Goal: Information Seeking & Learning: Learn about a topic

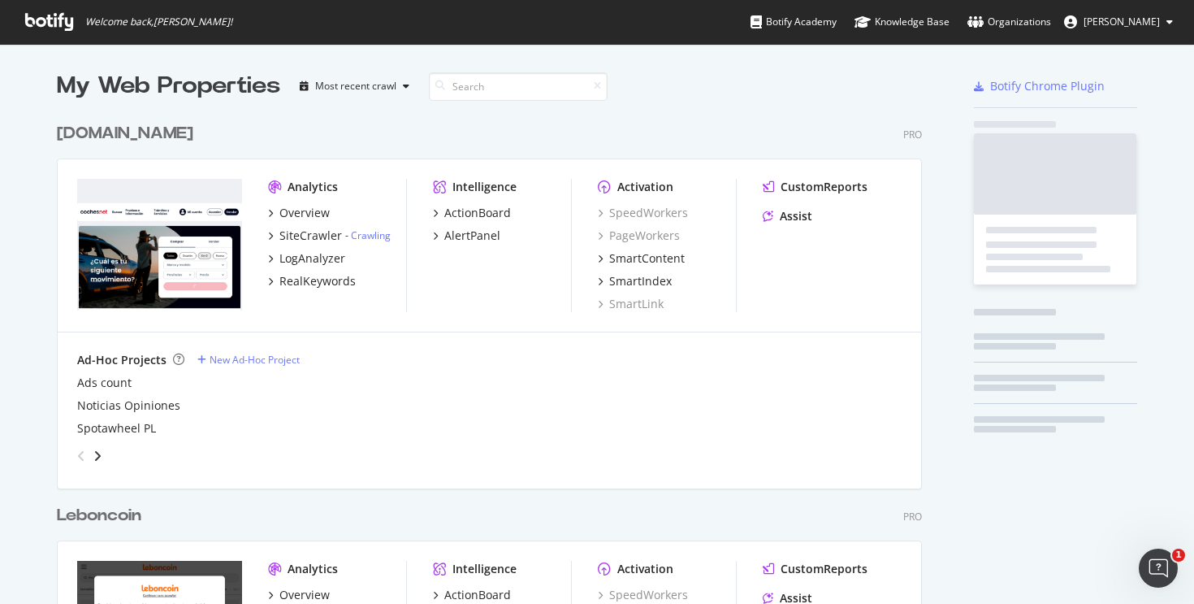
scroll to position [4608, 866]
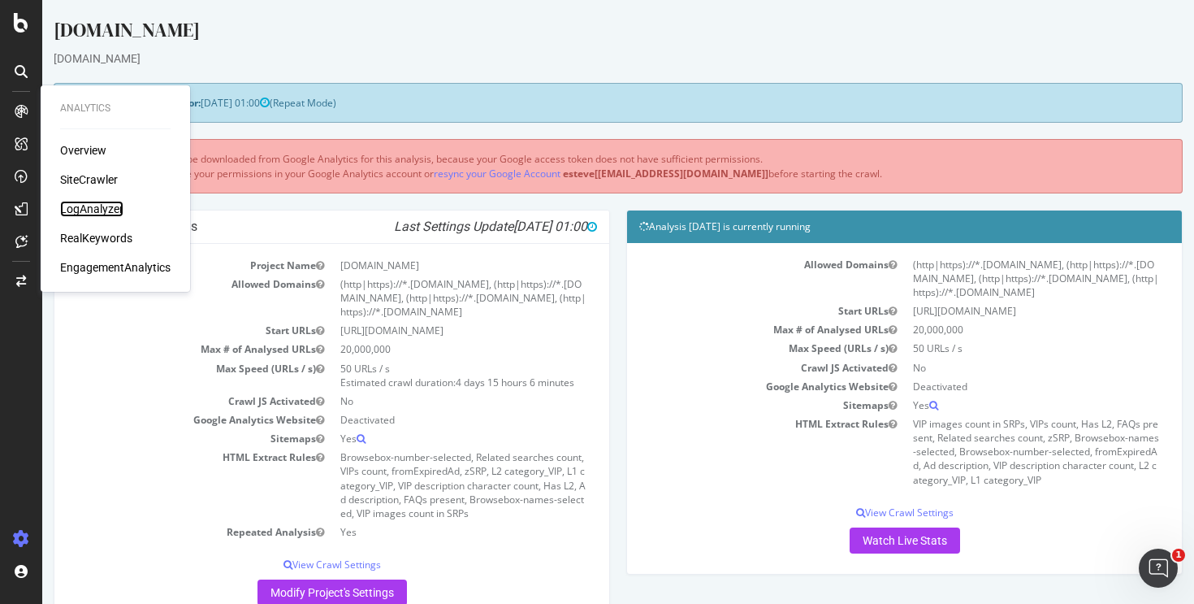
click at [83, 212] on div "LogAnalyzer" at bounding box center [91, 209] width 63 height 16
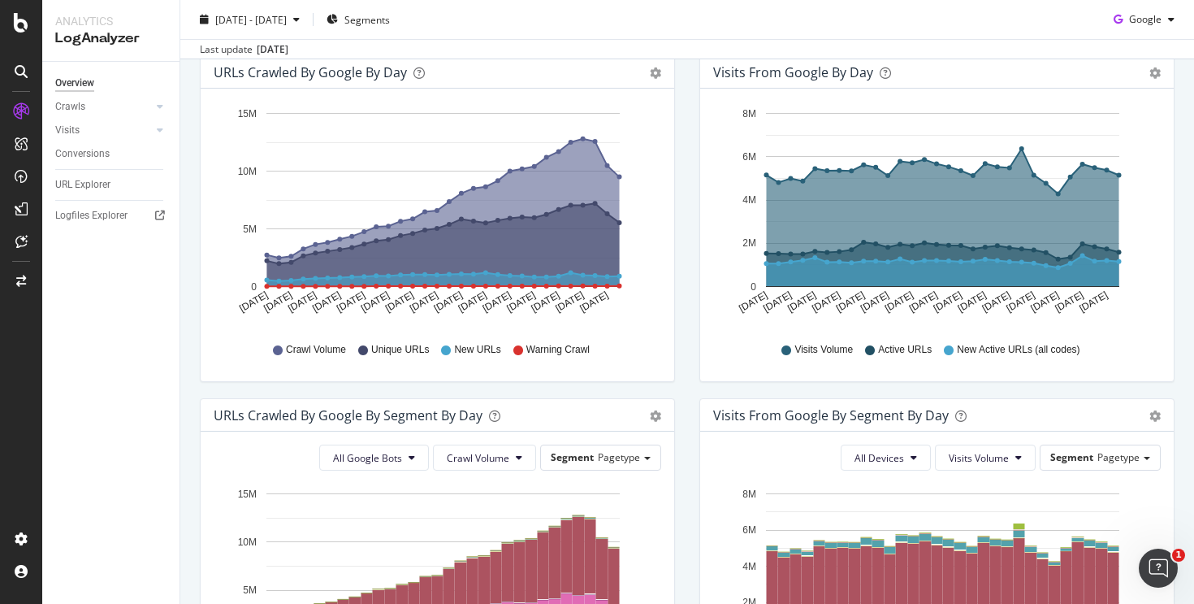
scroll to position [115, 0]
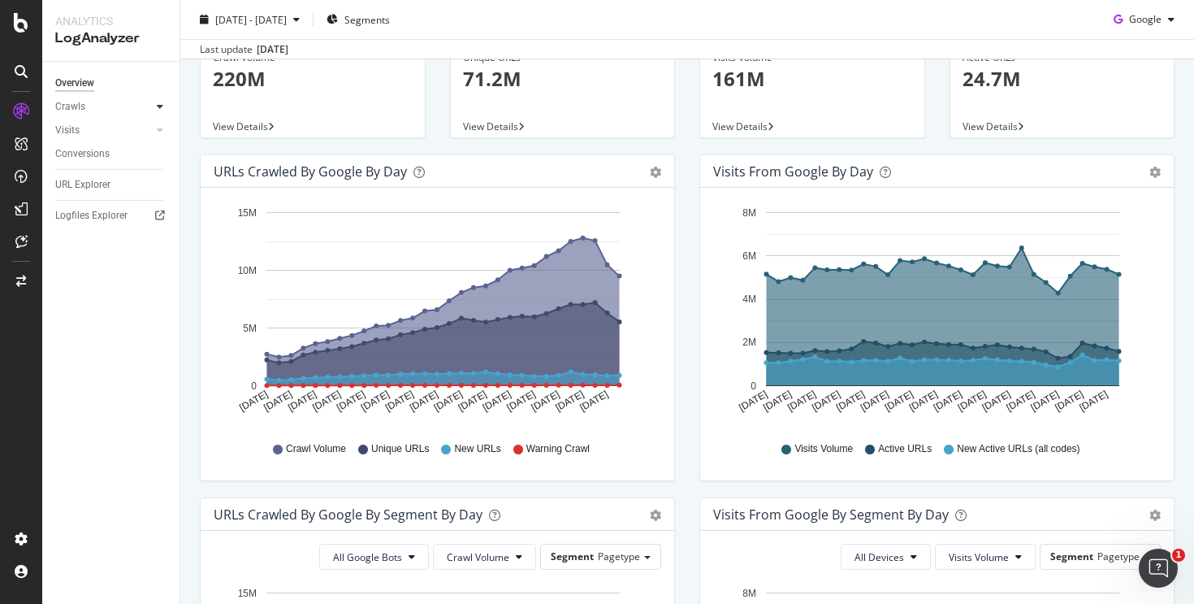
click at [154, 109] on div at bounding box center [160, 106] width 16 height 16
click at [106, 195] on div "HTTP Codes" at bounding box center [90, 194] width 55 height 17
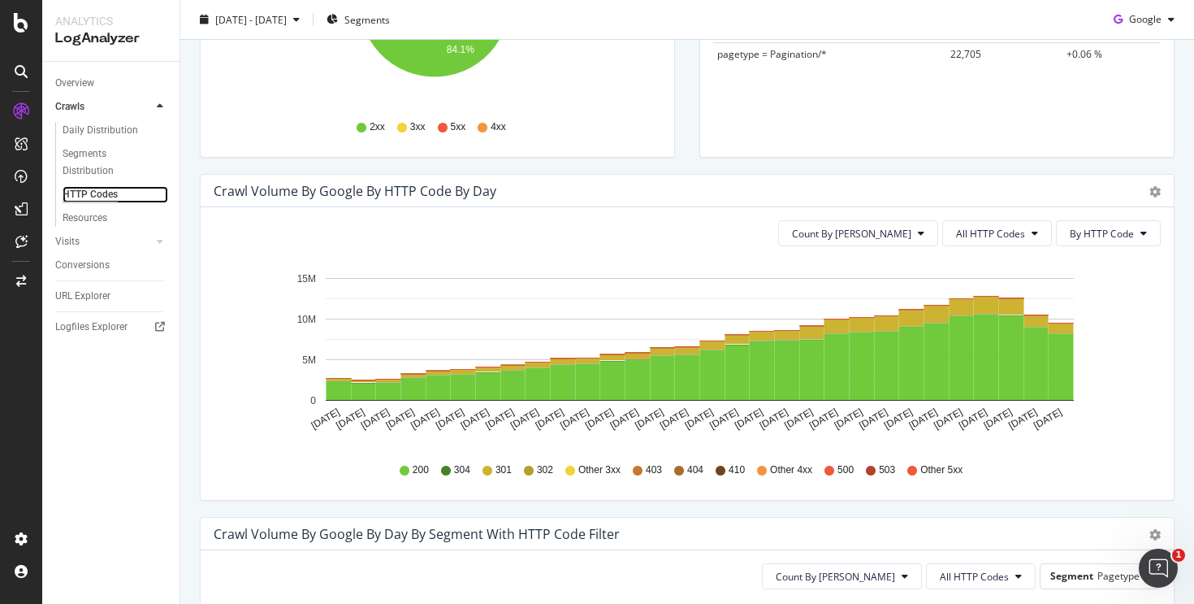
scroll to position [474, 0]
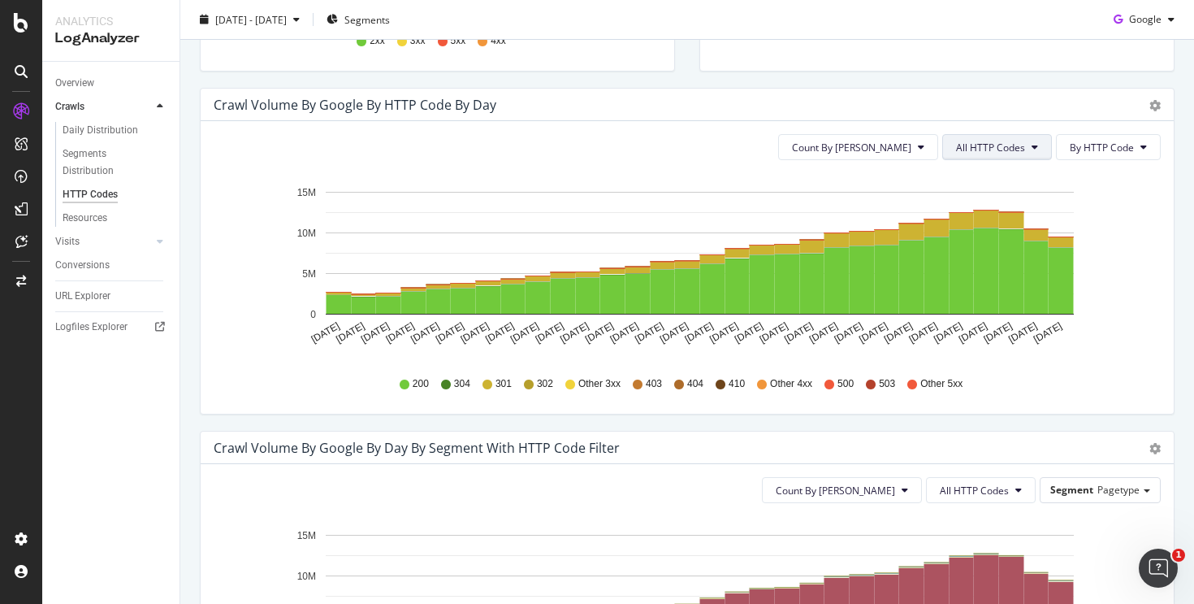
click at [977, 141] on span "All HTTP Codes" at bounding box center [990, 148] width 69 height 14
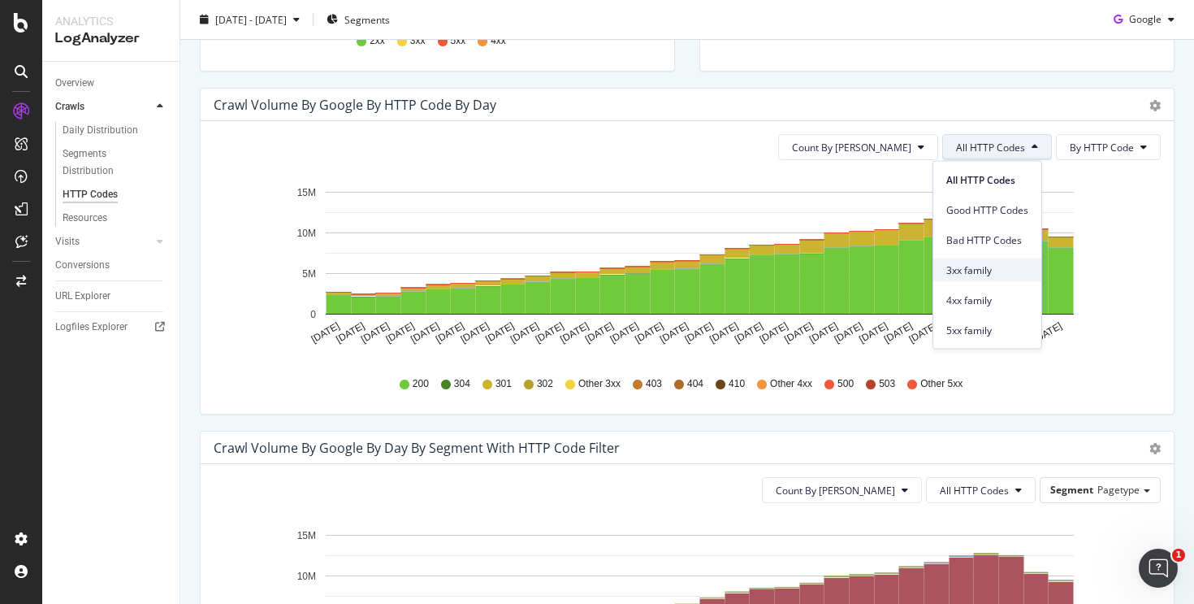
click at [953, 274] on span "3xx family" at bounding box center [987, 269] width 82 height 15
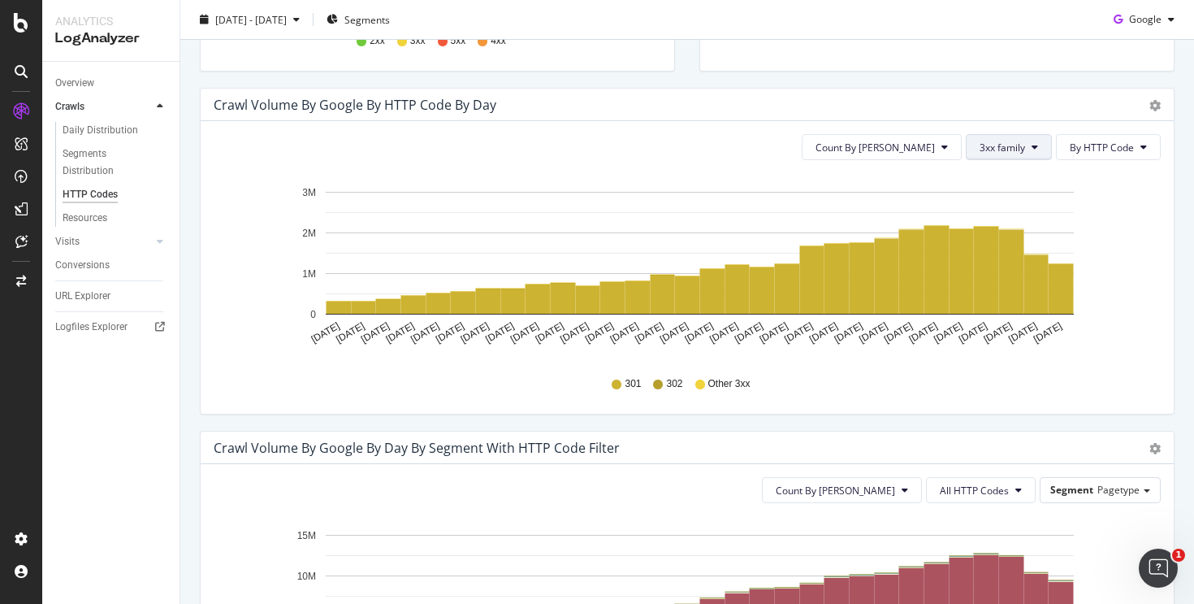
click at [973, 154] on button "3xx family" at bounding box center [1009, 147] width 86 height 26
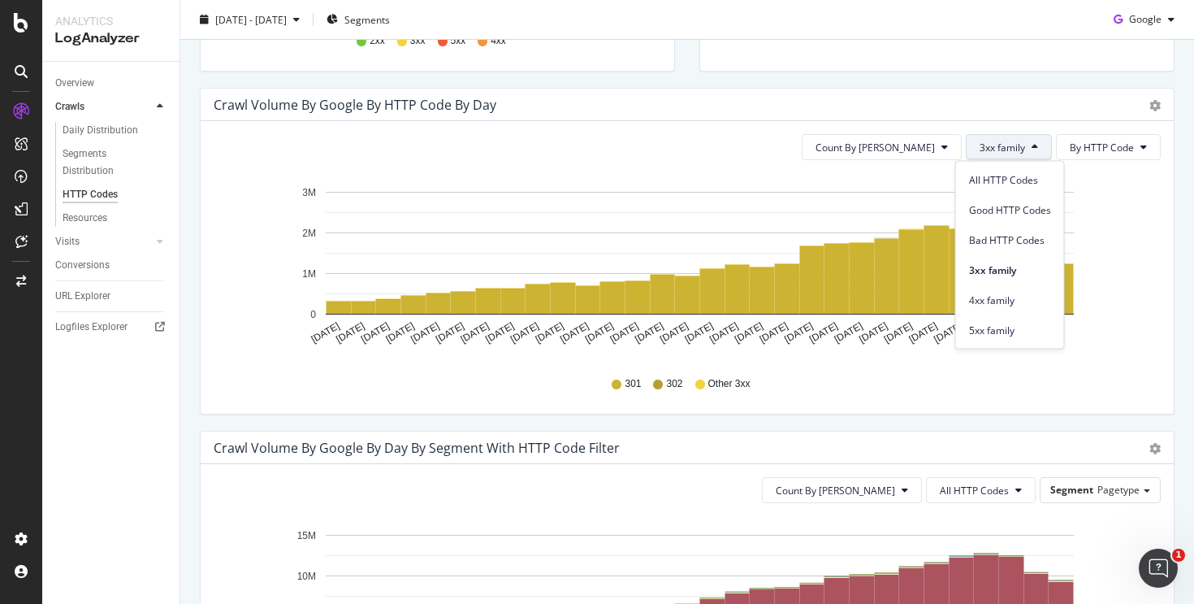
click at [978, 283] on div "4xx family" at bounding box center [1010, 297] width 108 height 30
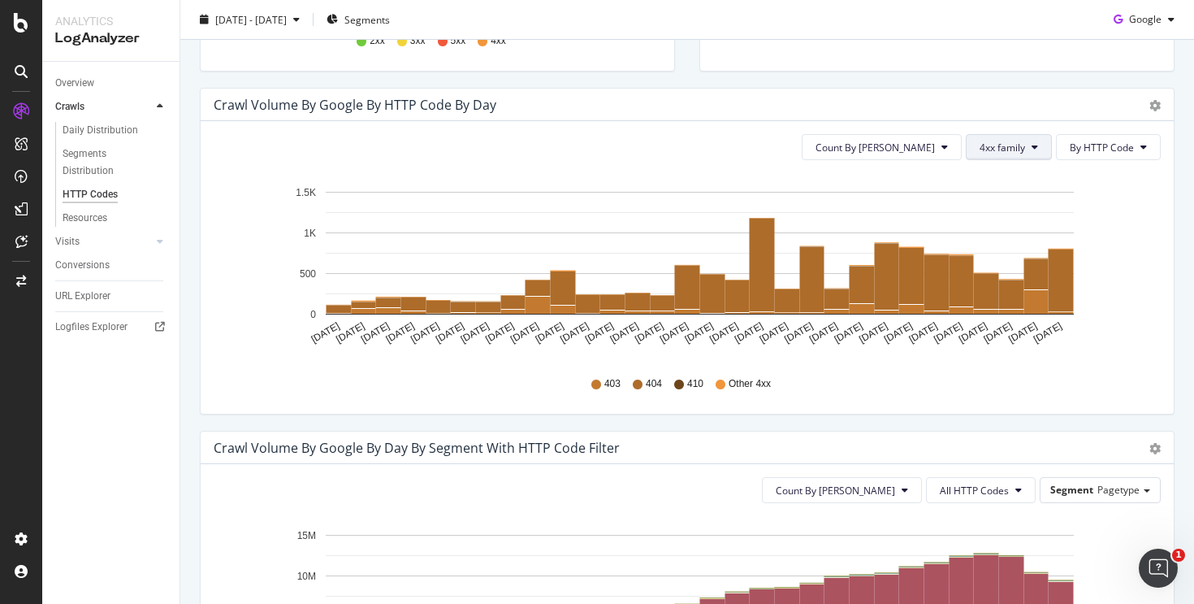
click at [983, 154] on span "4xx family" at bounding box center [1002, 148] width 45 height 14
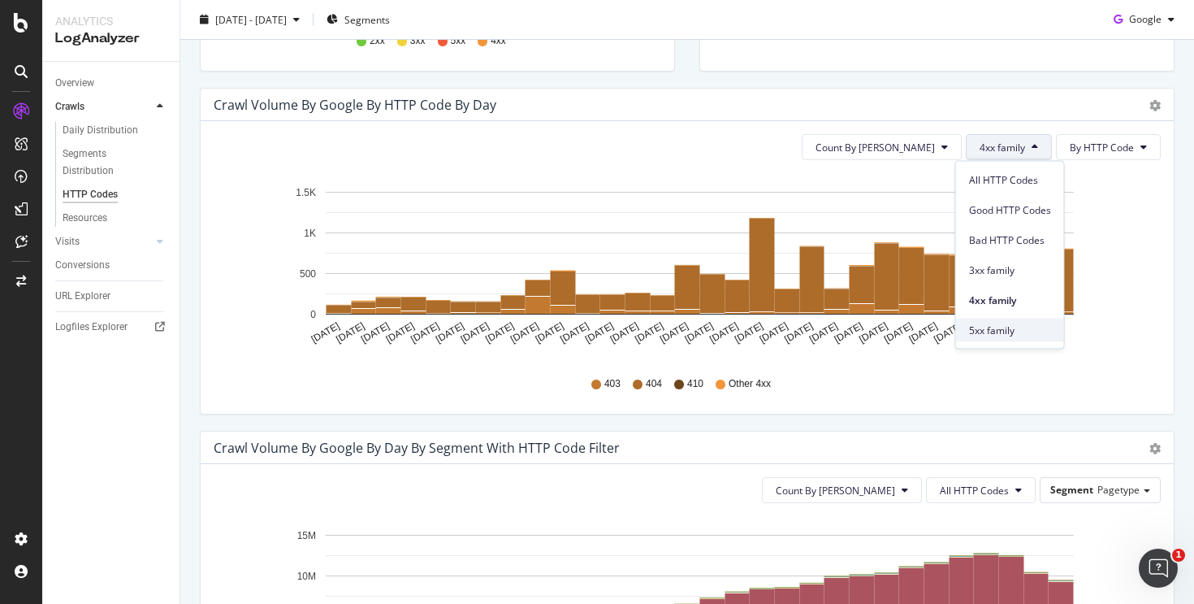
click at [1019, 327] on span "5xx family" at bounding box center [1010, 329] width 82 height 15
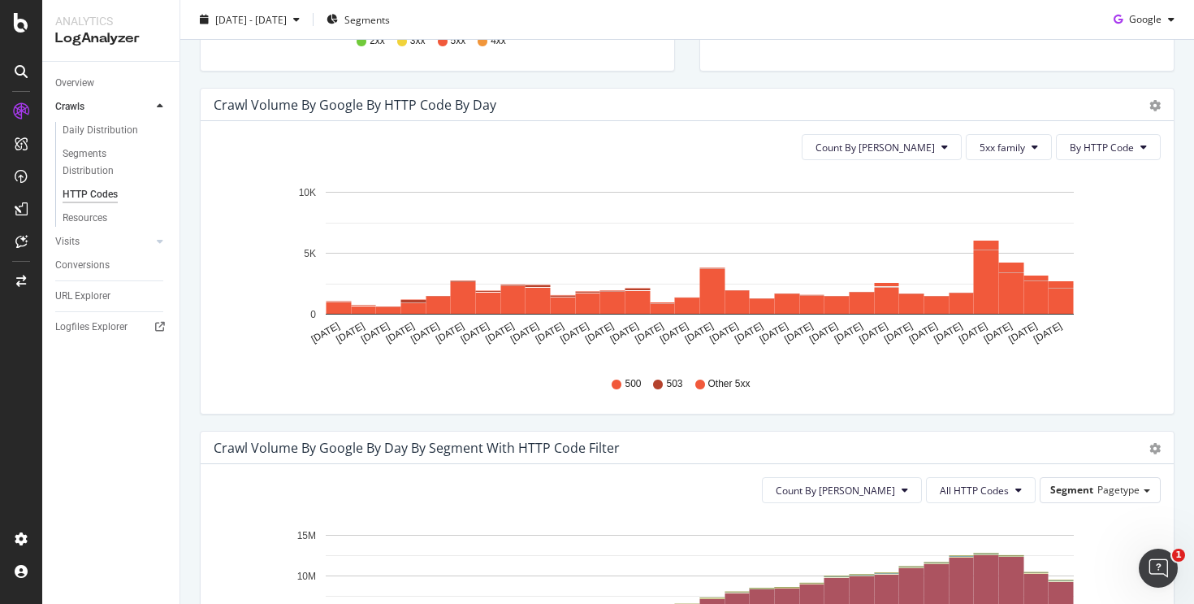
click at [1139, 35] on div "[DATE] - [DATE] Segments Google" at bounding box center [687, 22] width 1014 height 32
click at [1136, 16] on span "Google" at bounding box center [1145, 19] width 32 height 14
drag, startPoint x: 1124, startPoint y: 81, endPoint x: 1167, endPoint y: 75, distance: 43.5
click at [1167, 76] on span "Bing" at bounding box center [1145, 82] width 60 height 15
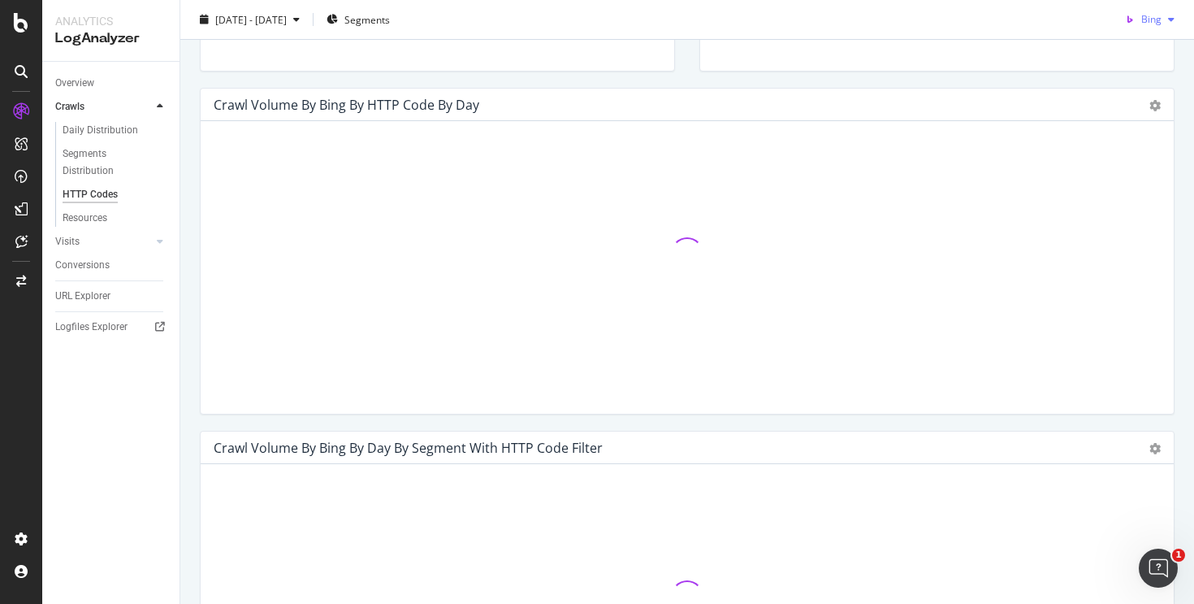
click at [1143, 24] on span "Bing" at bounding box center [1151, 19] width 20 height 14
click at [1130, 115] on span "OpenAI" at bounding box center [1145, 112] width 60 height 15
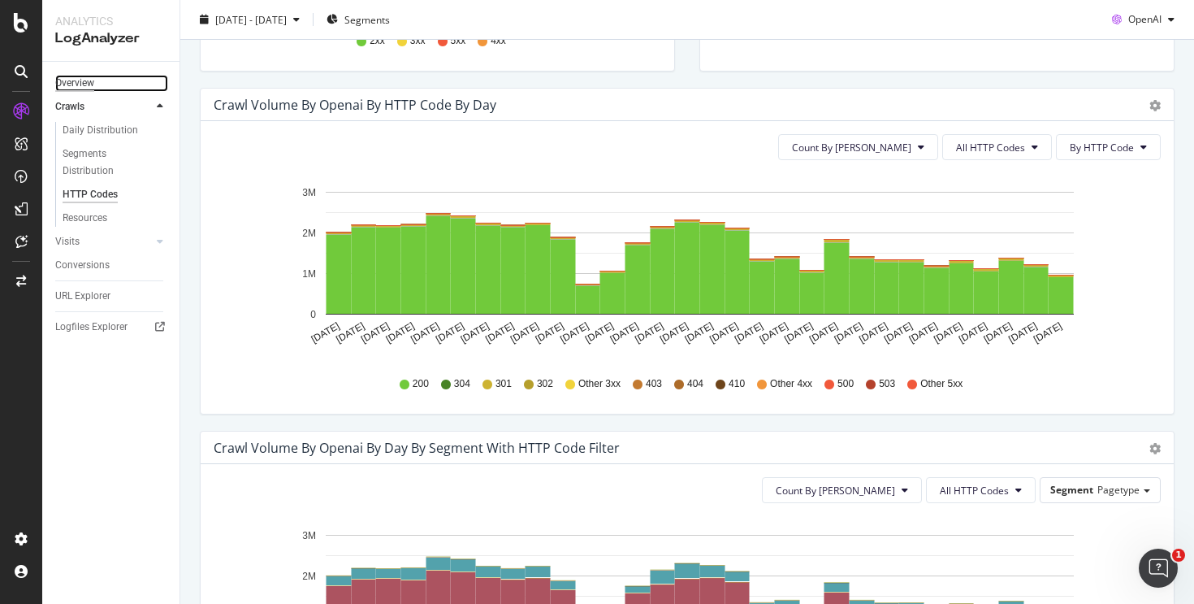
click at [76, 88] on div "Overview" at bounding box center [74, 83] width 39 height 17
